Goal: Book appointment/travel/reservation

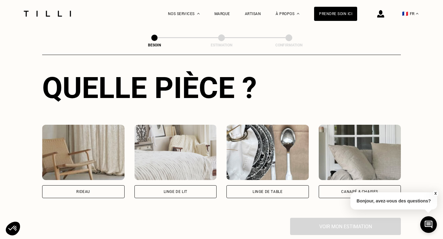
scroll to position [228, 0]
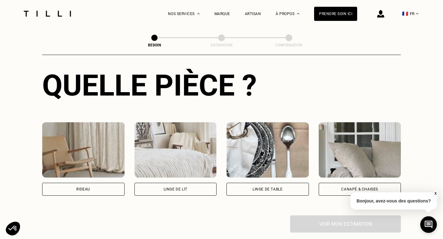
click at [114, 183] on div "Rideau" at bounding box center [83, 189] width 82 height 13
select select "FR"
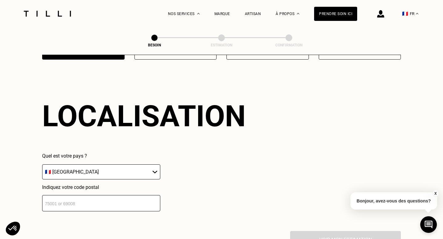
scroll to position [367, 0]
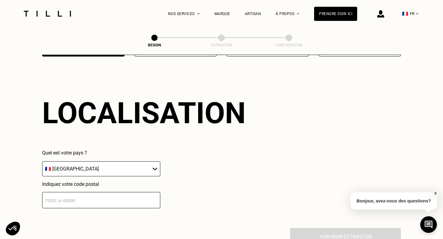
click at [89, 194] on input "number" at bounding box center [101, 200] width 118 height 16
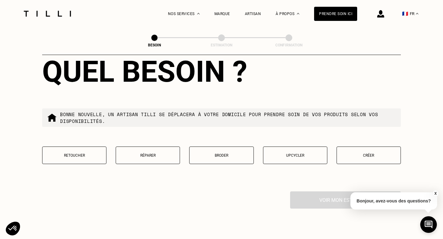
scroll to position [562, 0]
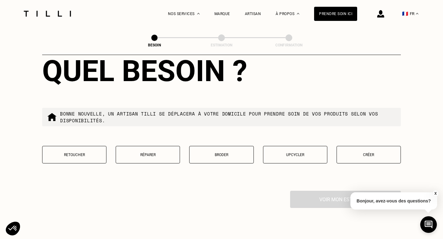
type input "75018"
click at [362, 153] on p "Créer" at bounding box center [369, 155] width 58 height 4
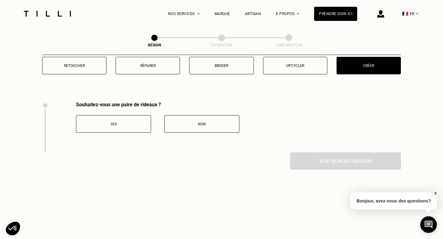
scroll to position [676, 0]
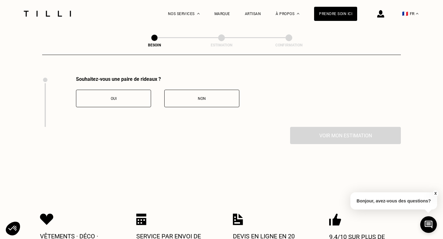
click at [126, 94] on button "Oui" at bounding box center [113, 99] width 75 height 18
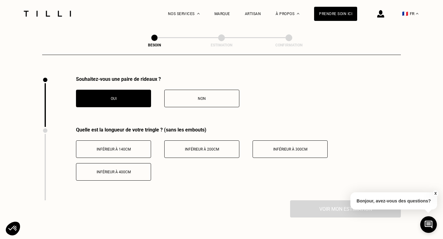
click at [298, 147] on span "Inférieur à 300cm" at bounding box center [290, 149] width 34 height 4
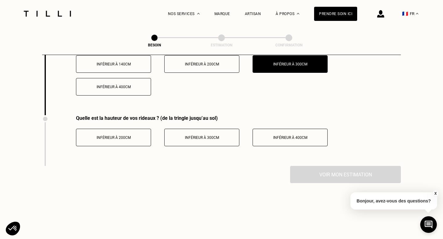
scroll to position [770, 0]
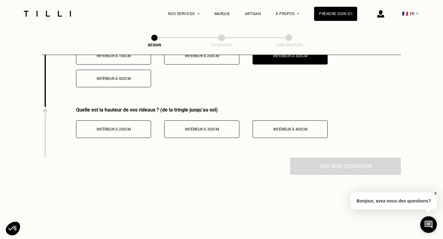
click at [209, 126] on button "Inférieur à 300cm" at bounding box center [201, 130] width 75 height 18
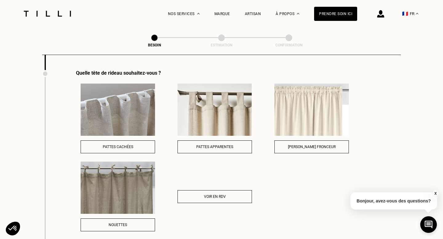
scroll to position [857, 0]
click at [319, 145] on span "[PERSON_NAME] fronceur" at bounding box center [312, 147] width 48 height 4
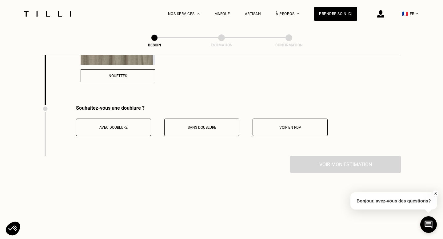
scroll to position [1007, 0]
click at [231, 126] on div "Sans doublure" at bounding box center [202, 128] width 68 height 4
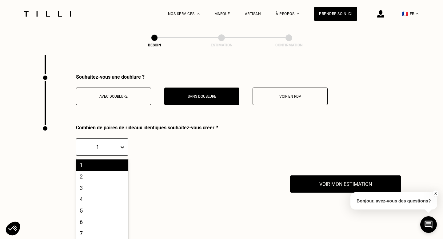
click at [113, 156] on div "1, 1 of 10. 10 results available. Use Up and Down to choose options, press Ente…" at bounding box center [102, 147] width 52 height 18
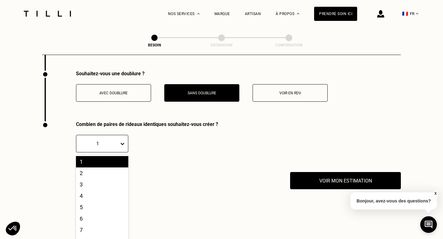
scroll to position [1044, 0]
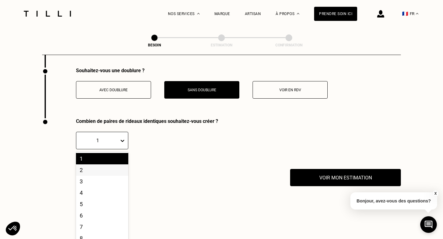
click at [94, 165] on div "2" at bounding box center [102, 170] width 52 height 11
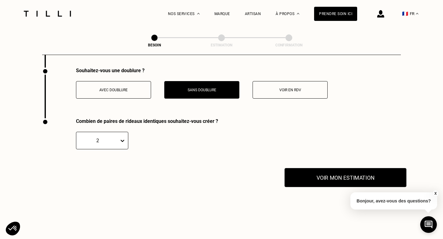
click at [336, 178] on button "Voir mon estimation" at bounding box center [346, 177] width 122 height 19
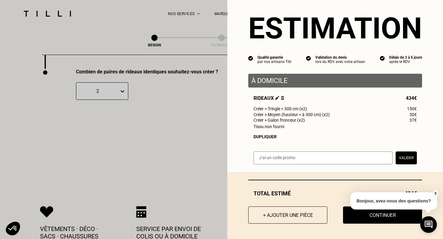
scroll to position [1108, 0]
